Goal: Task Accomplishment & Management: Use online tool/utility

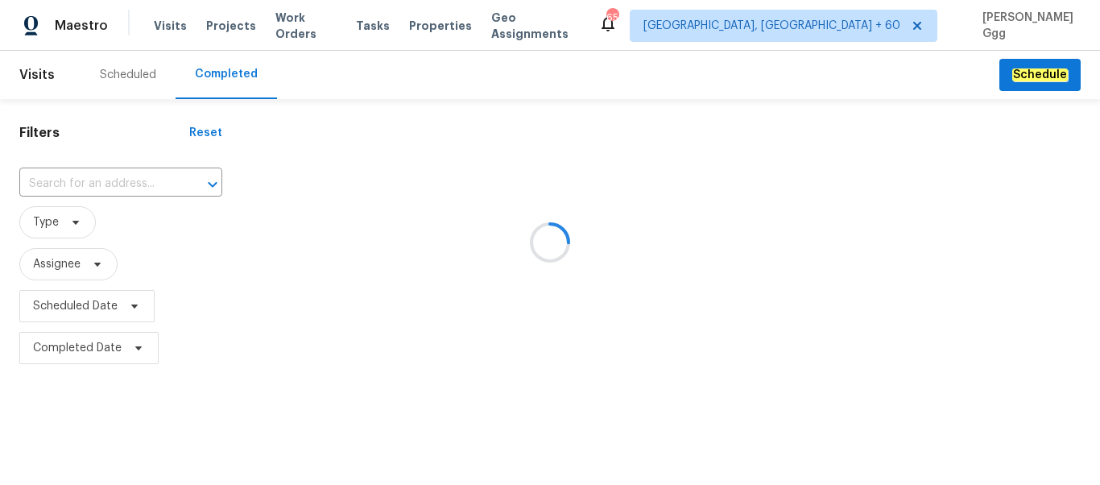
click at [57, 189] on div at bounding box center [550, 242] width 1100 height 485
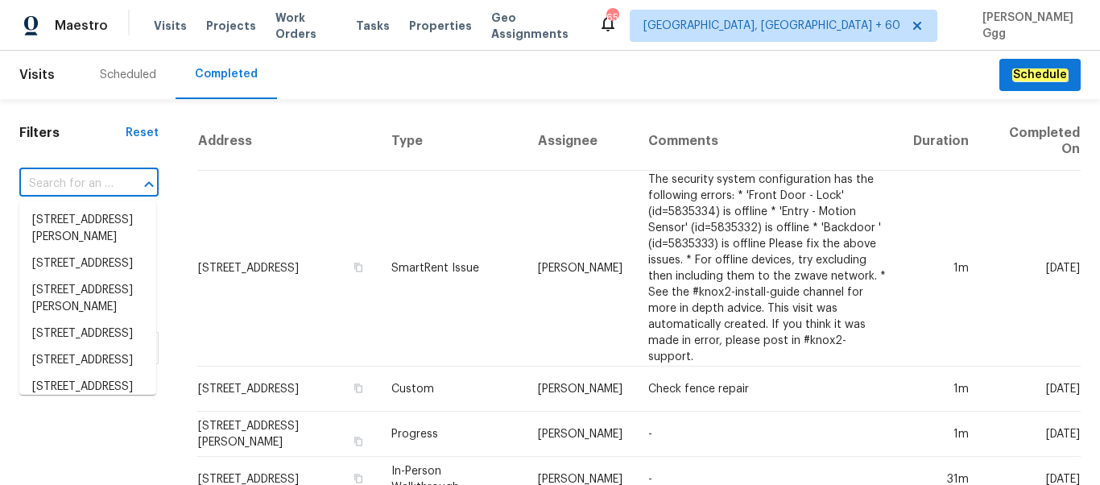
paste input "[STREET_ADDRESS][PERSON_NAME]"
type input "[STREET_ADDRESS][PERSON_NAME]"
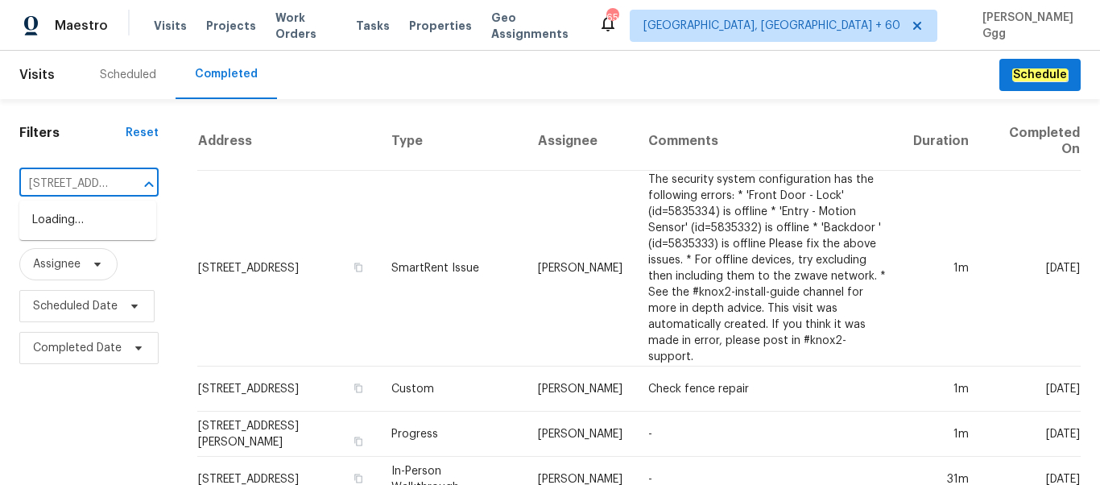
scroll to position [0, 102]
click at [56, 226] on li "[STREET_ADDRESS][PERSON_NAME]" at bounding box center [87, 228] width 137 height 43
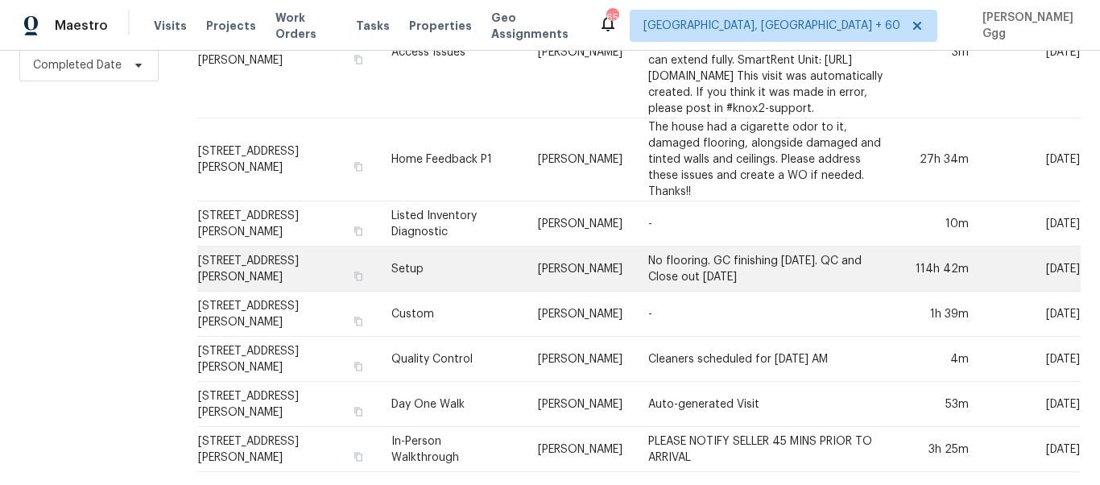
scroll to position [338, 0]
click at [417, 274] on td "Setup" at bounding box center [451, 268] width 146 height 45
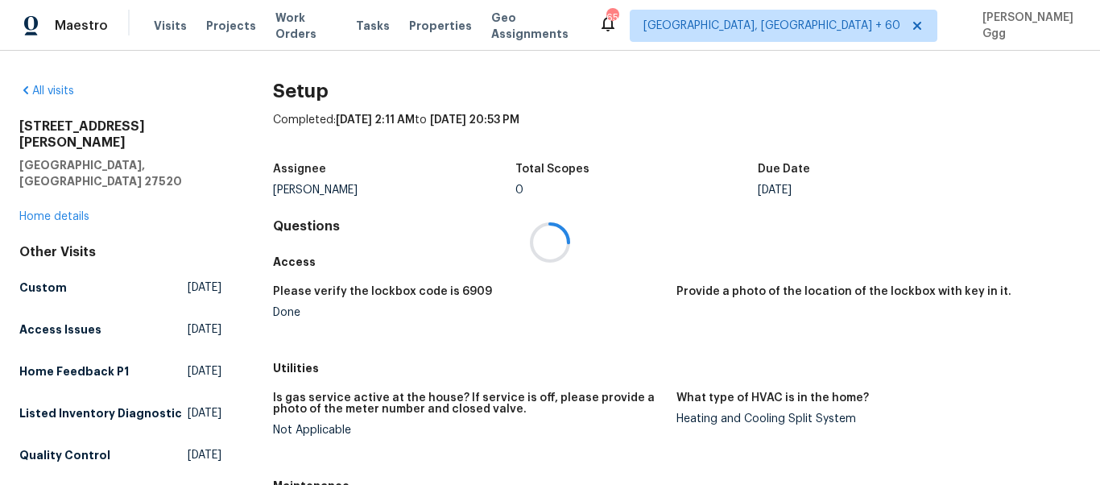
click at [59, 188] on div at bounding box center [550, 242] width 1100 height 485
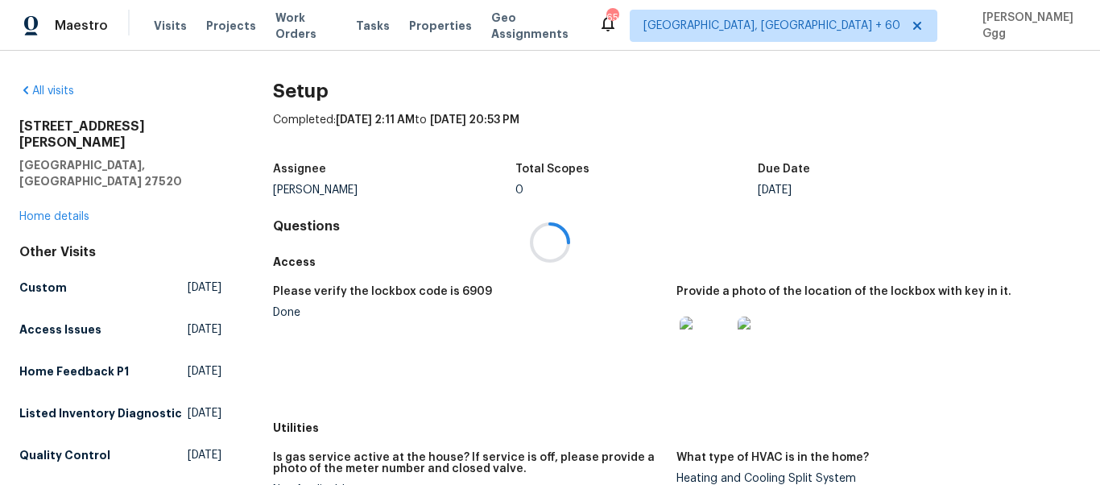
click at [60, 188] on div at bounding box center [550, 242] width 1100 height 485
click at [78, 211] on link "Home details" at bounding box center [54, 216] width 70 height 11
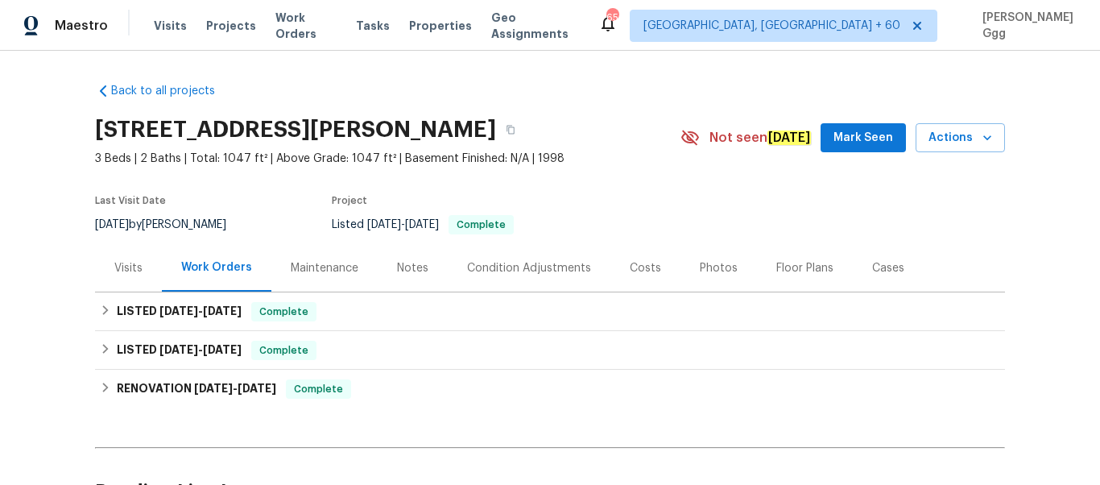
click at [706, 267] on div "Photos" at bounding box center [719, 268] width 38 height 16
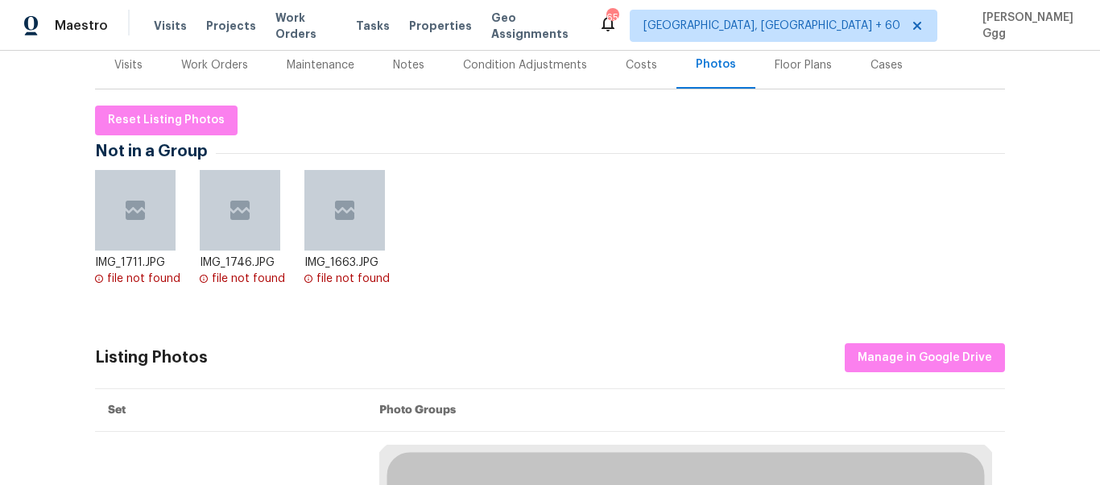
scroll to position [338, 0]
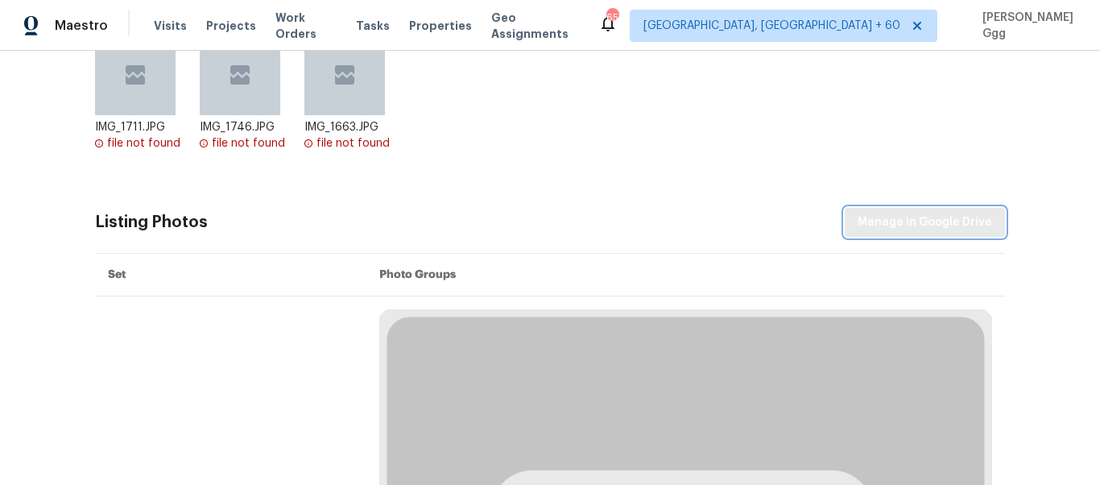
click at [884, 223] on span "Manage in Google Drive" at bounding box center [924, 223] width 134 height 20
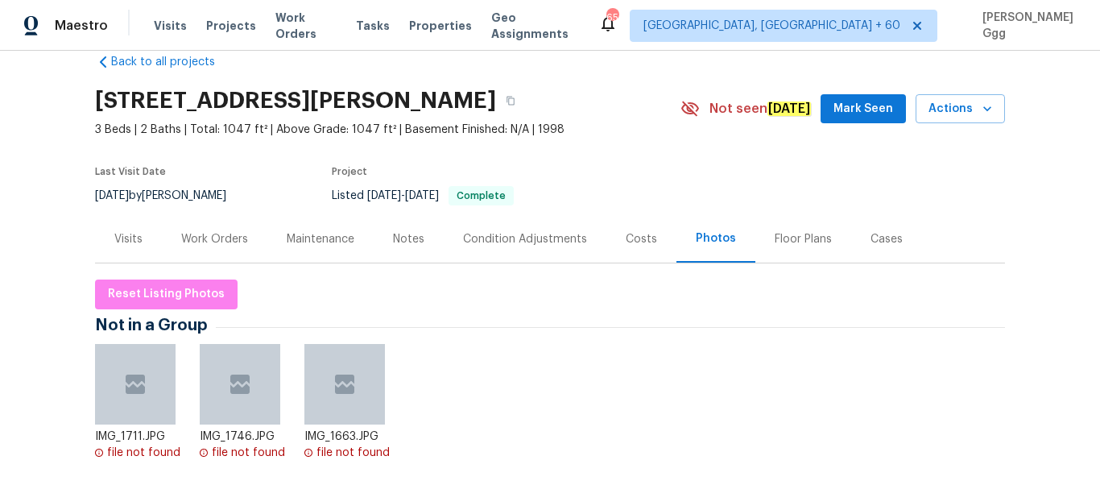
scroll to position [0, 0]
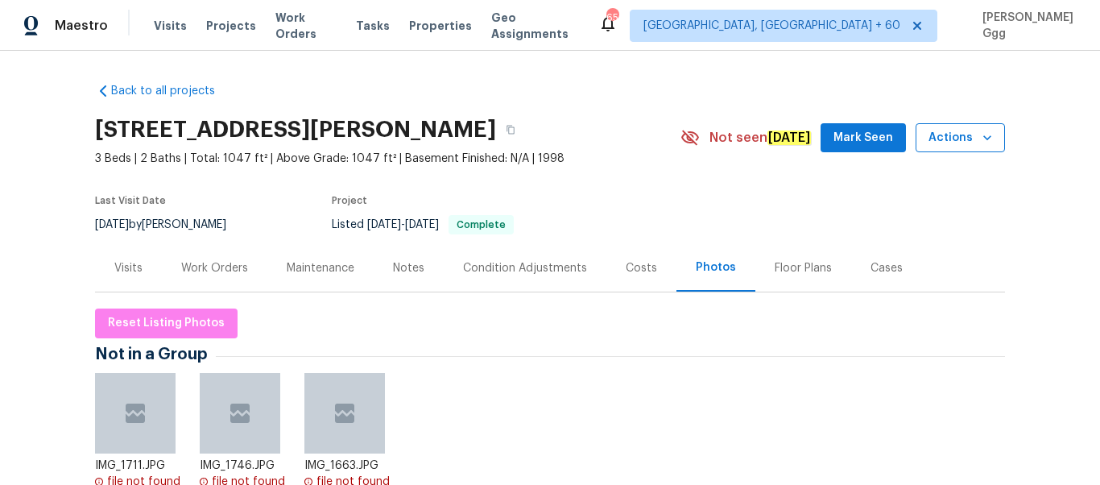
click at [983, 132] on icon "button" at bounding box center [987, 138] width 16 height 16
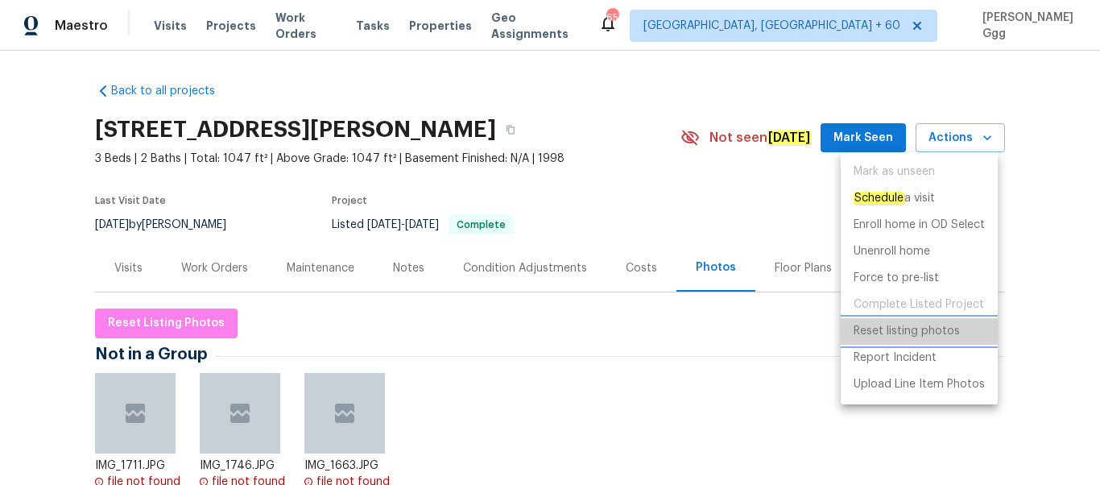
click at [934, 340] on li "Reset listing photos" at bounding box center [918, 331] width 157 height 27
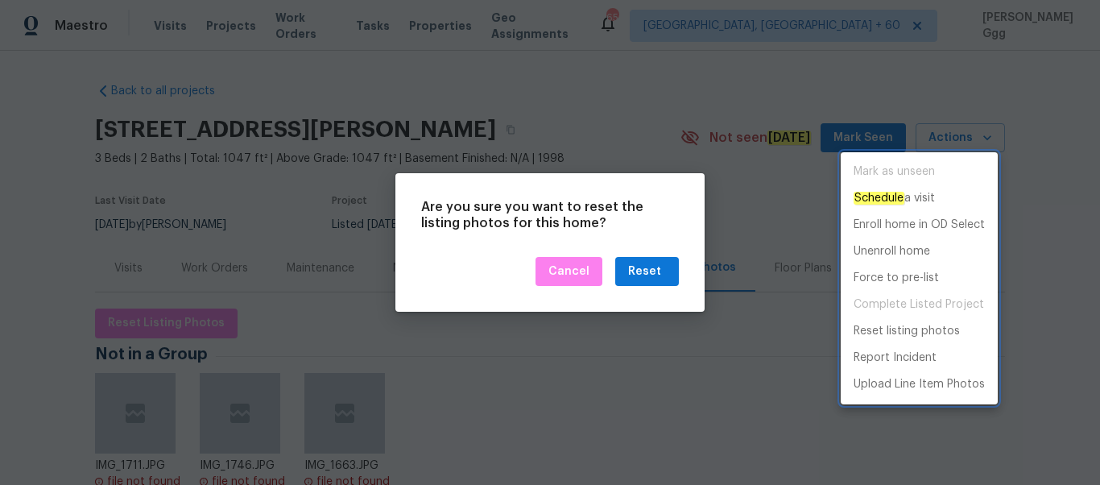
click at [666, 273] on div at bounding box center [550, 242] width 1100 height 485
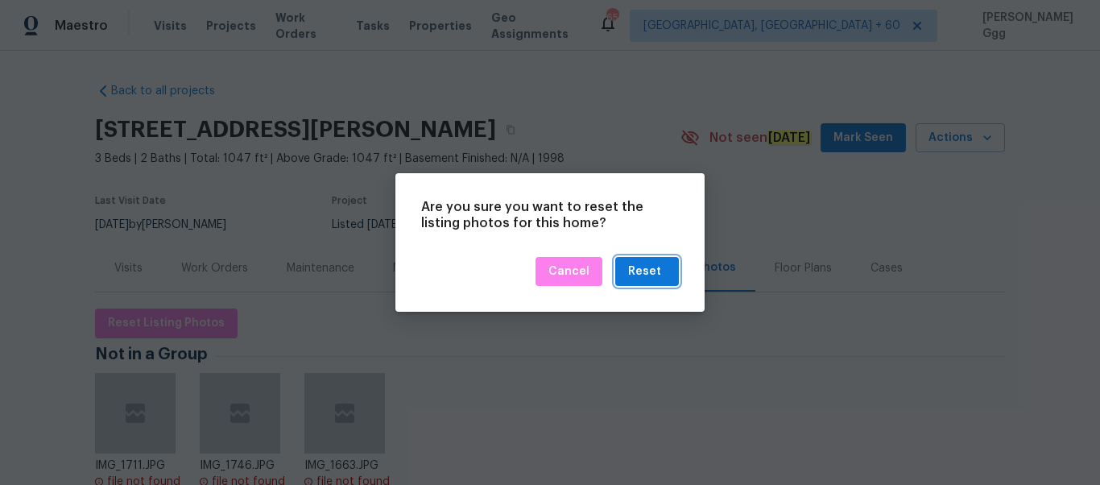
click at [664, 271] on div "Reset" at bounding box center [647, 272] width 38 height 20
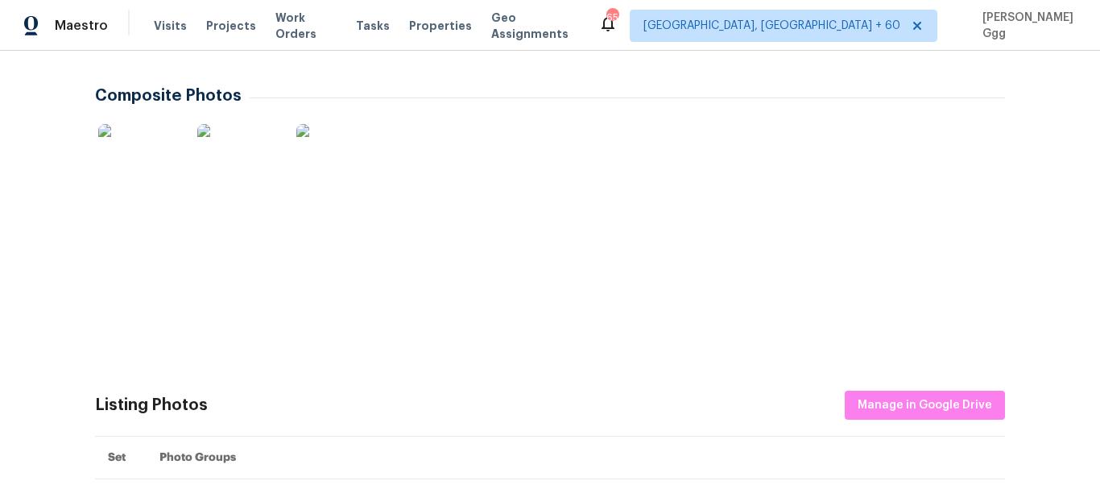
scroll to position [473, 0]
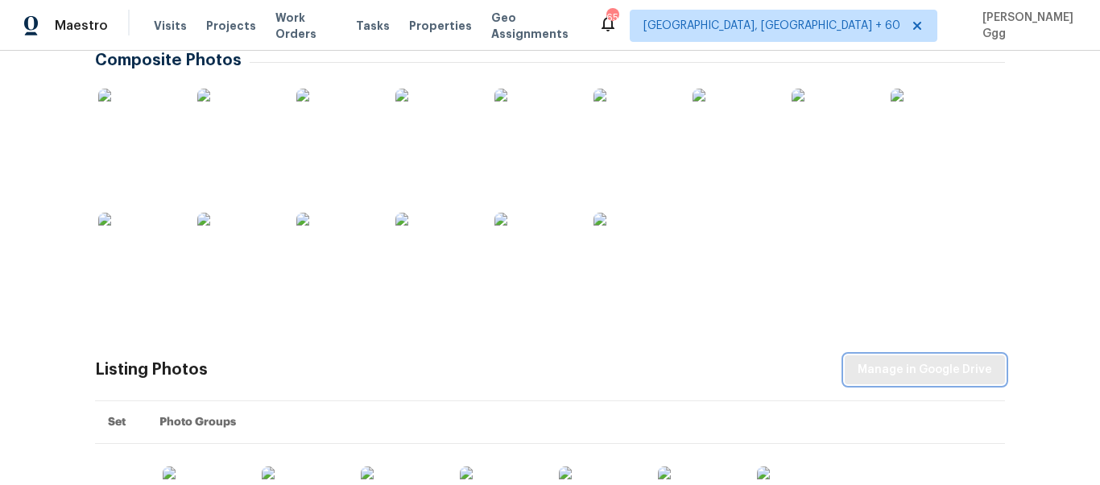
click at [890, 377] on span "Manage in Google Drive" at bounding box center [924, 370] width 134 height 20
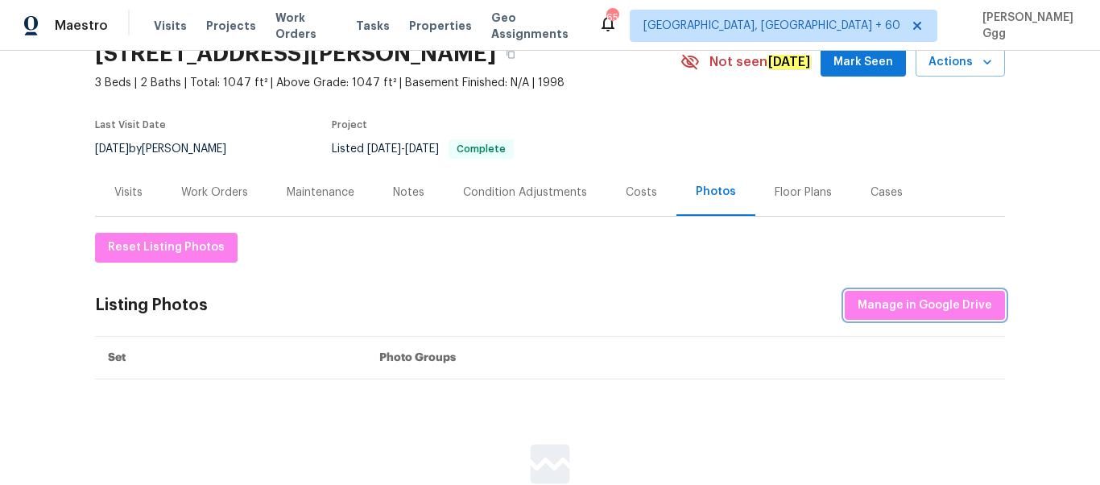
scroll to position [211, 0]
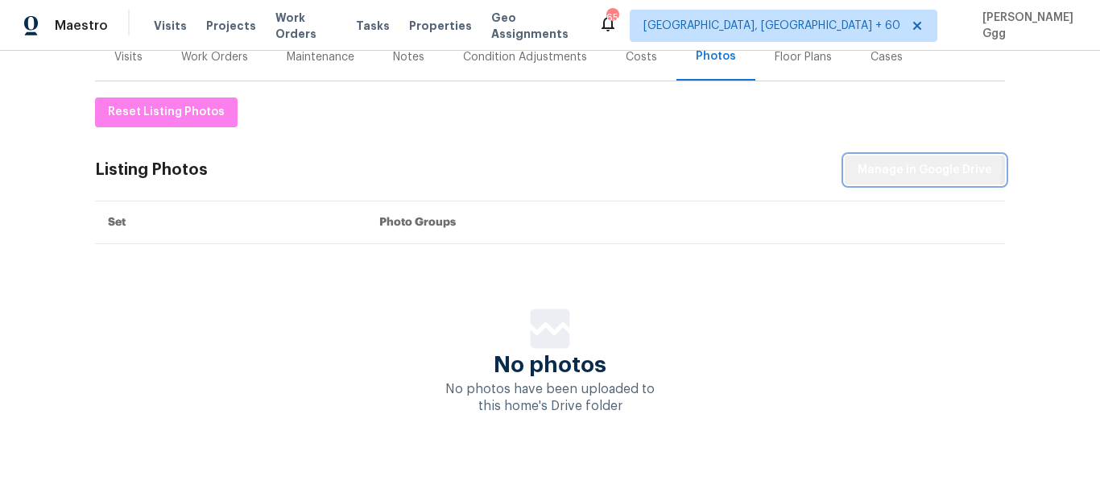
click at [911, 166] on span "Manage in Google Drive" at bounding box center [924, 170] width 134 height 20
